Goal: Task Accomplishment & Management: Use online tool/utility

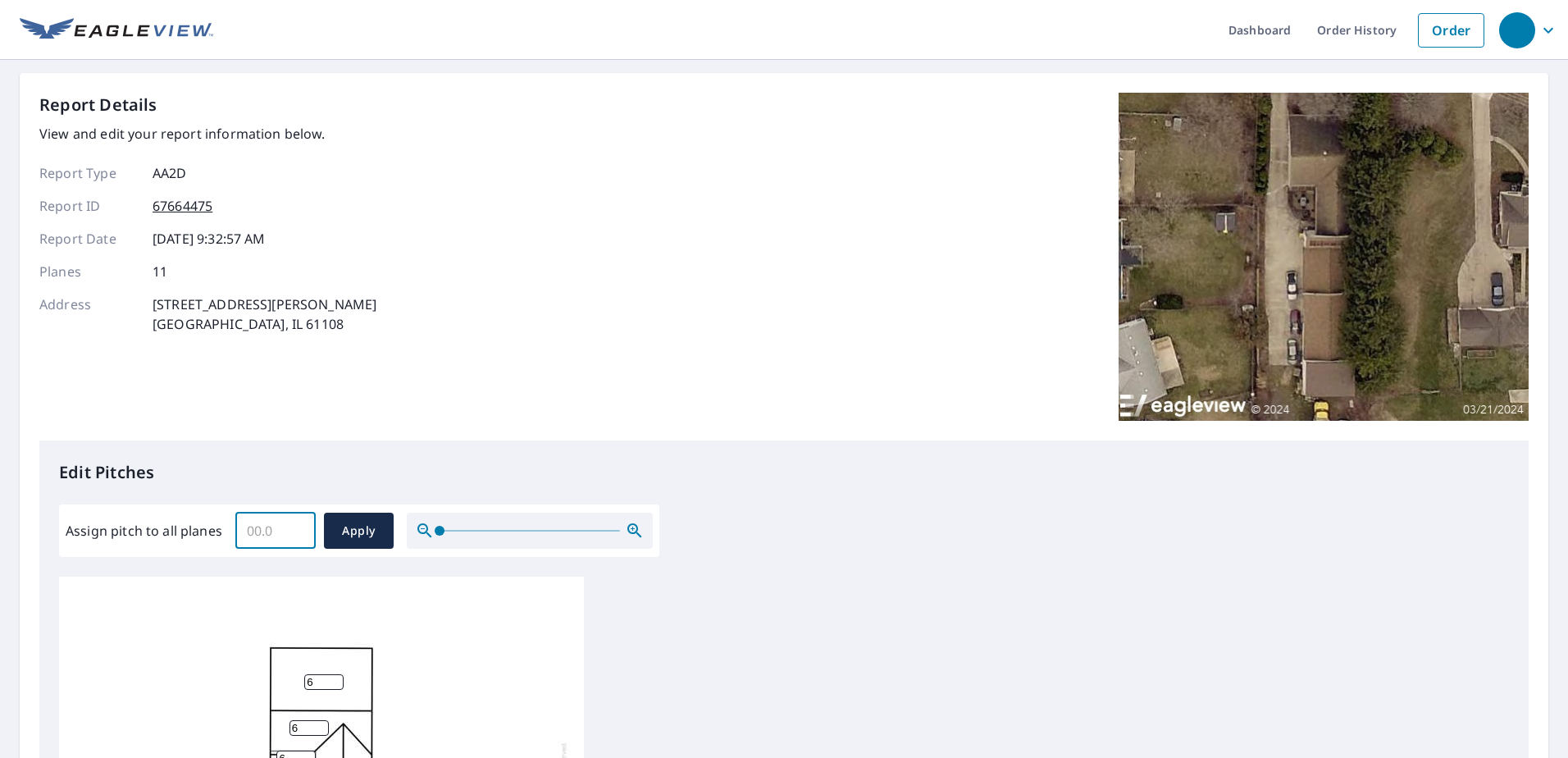
click at [272, 537] on input "Assign pitch to all planes" at bounding box center [275, 530] width 80 height 46
click at [298, 527] on input "0.1" at bounding box center [275, 530] width 80 height 46
click at [298, 527] on input "0.2" at bounding box center [275, 530] width 80 height 46
click at [298, 527] on input "0.3" at bounding box center [275, 530] width 80 height 46
click at [298, 527] on input "0.4" at bounding box center [275, 530] width 80 height 46
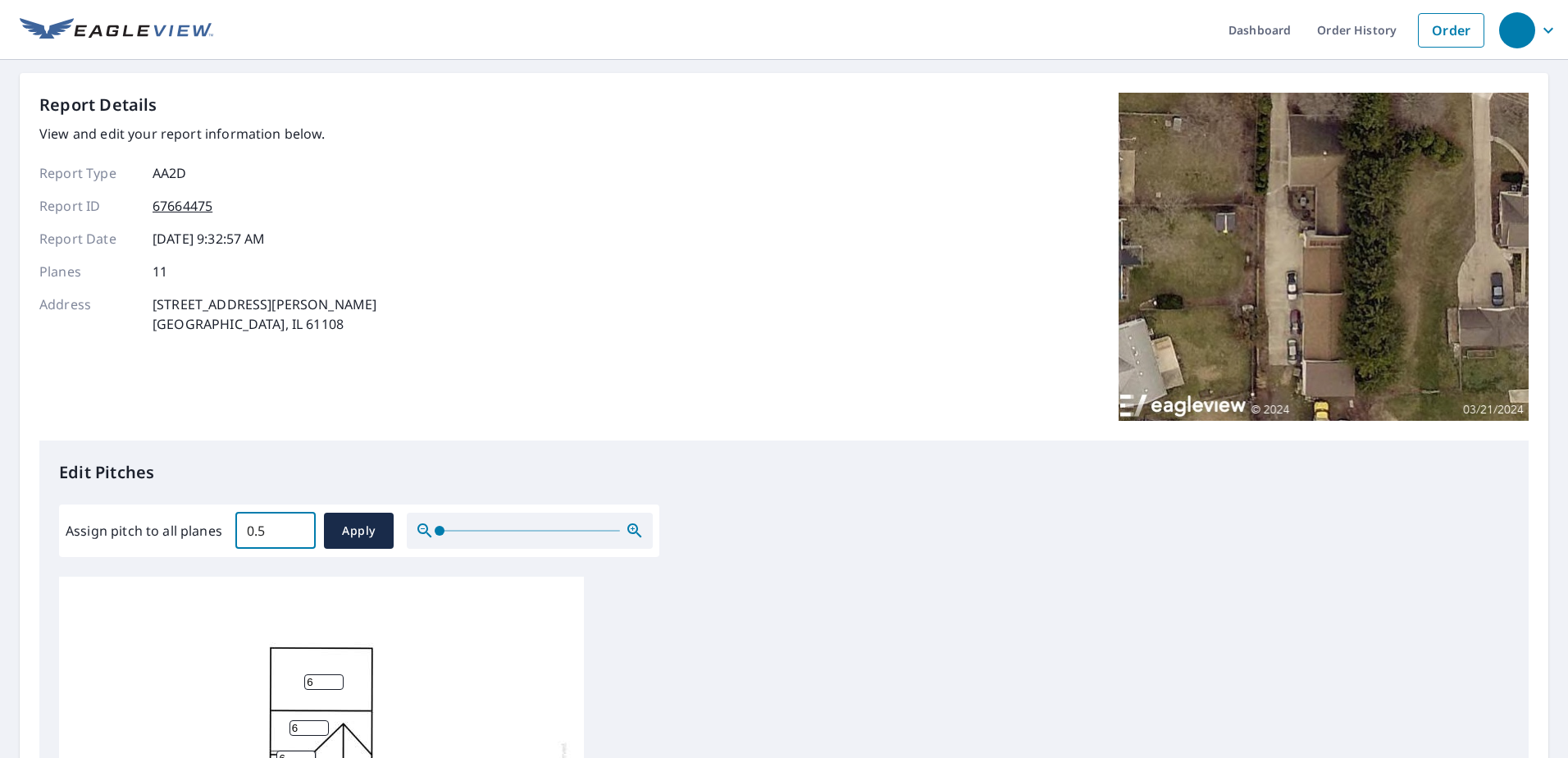
click at [298, 527] on input "0.5" at bounding box center [275, 530] width 80 height 46
click at [298, 527] on input "0.6" at bounding box center [275, 530] width 80 height 46
click at [298, 527] on input "0.7" at bounding box center [275, 530] width 80 height 46
click at [298, 527] on input "0.8" at bounding box center [275, 530] width 80 height 46
click at [299, 527] on input "0.9" at bounding box center [275, 530] width 80 height 46
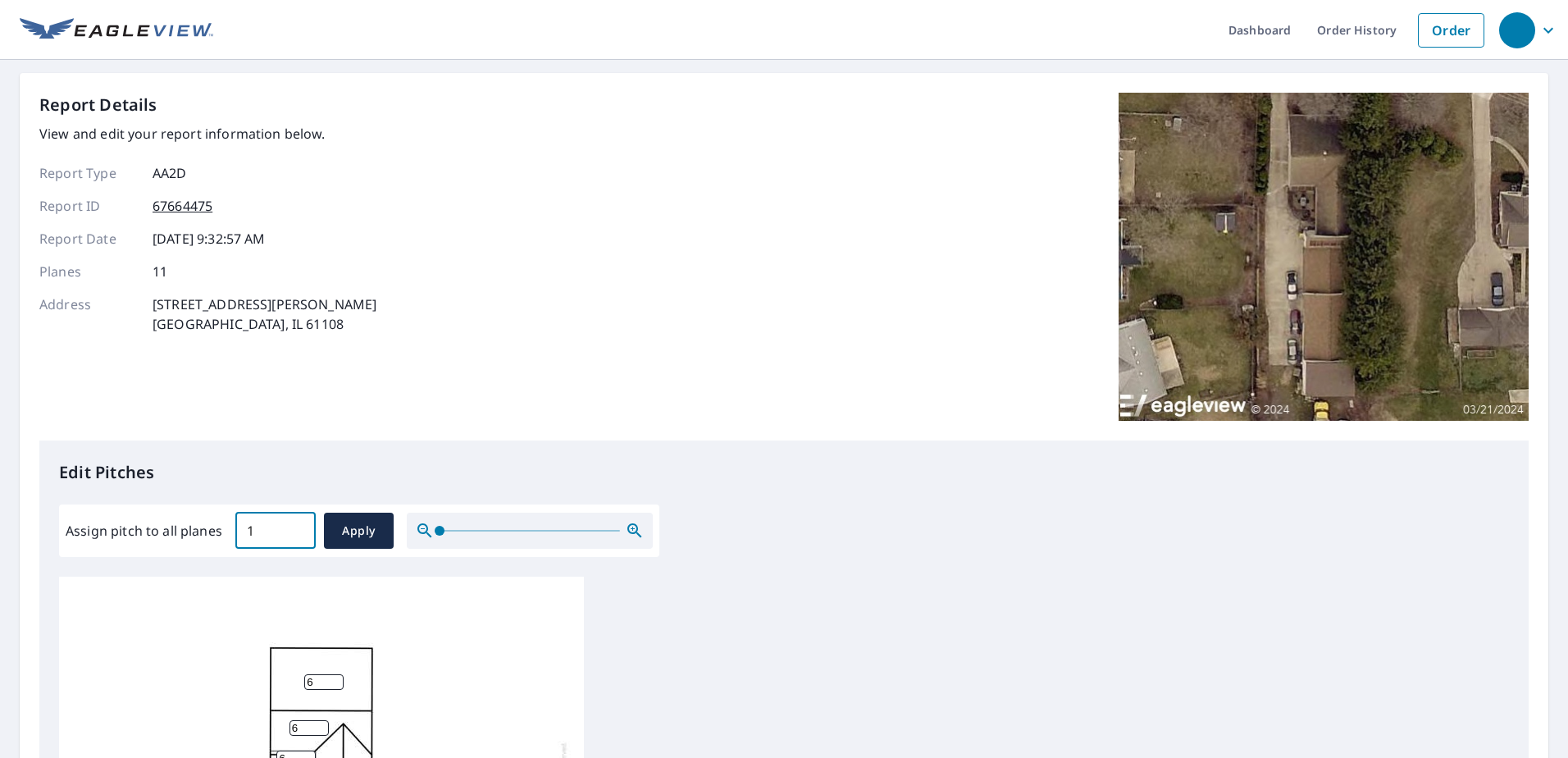
click at [299, 527] on input "1" at bounding box center [275, 530] width 80 height 46
click at [299, 527] on input "1.1" at bounding box center [275, 530] width 80 height 46
click at [299, 527] on input "1.2" at bounding box center [275, 530] width 80 height 46
click at [299, 527] on input "1.3" at bounding box center [275, 530] width 80 height 46
click at [299, 527] on input "1.4" at bounding box center [275, 530] width 80 height 46
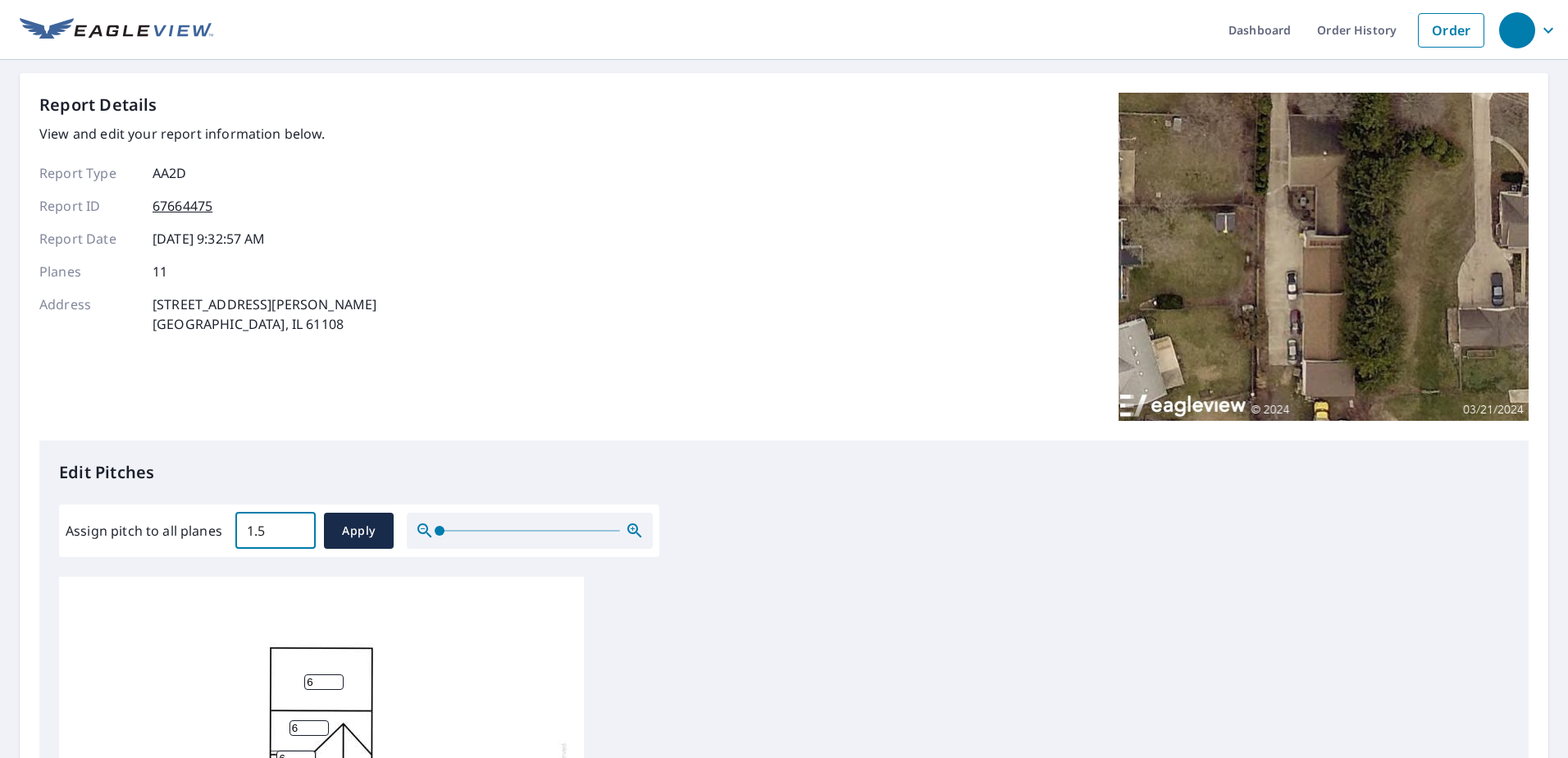
click at [299, 527] on input "1.5" at bounding box center [275, 530] width 80 height 46
type input "1.6"
click at [299, 527] on input "1.6" at bounding box center [275, 530] width 80 height 46
